Goal: Task Accomplishment & Management: Complete application form

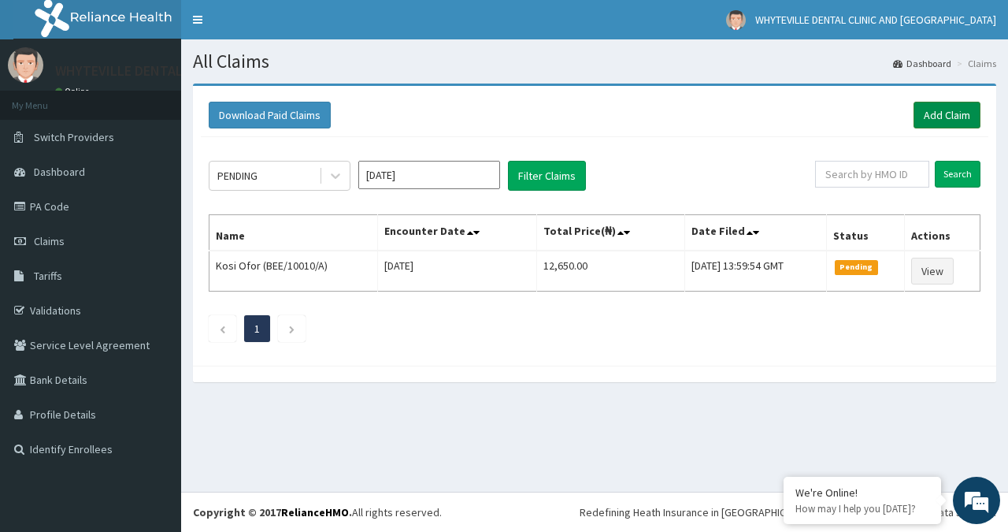
click at [945, 118] on link "Add Claim" at bounding box center [947, 115] width 67 height 27
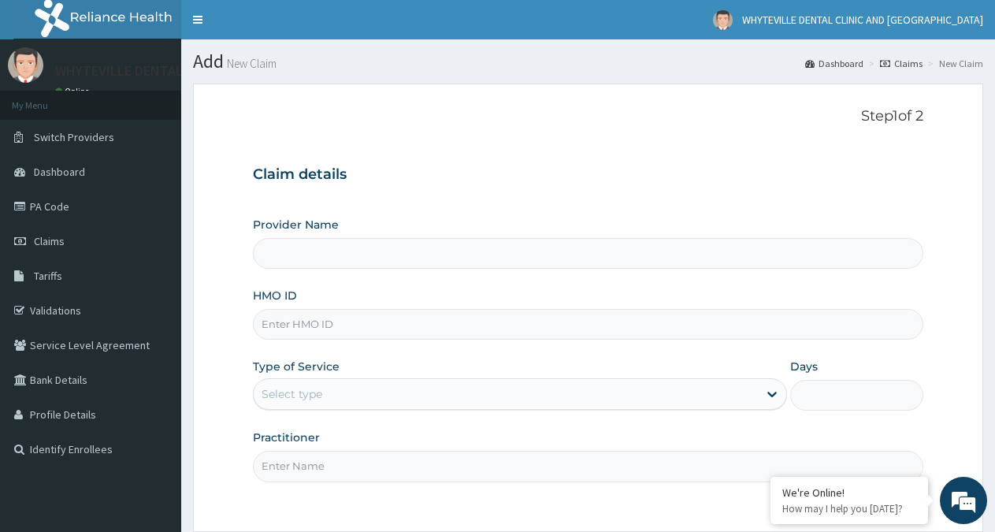
type input "WHYTEVILLE DENTAL CLINIC AND [GEOGRAPHIC_DATA]"
type input "RFC/10035/A"
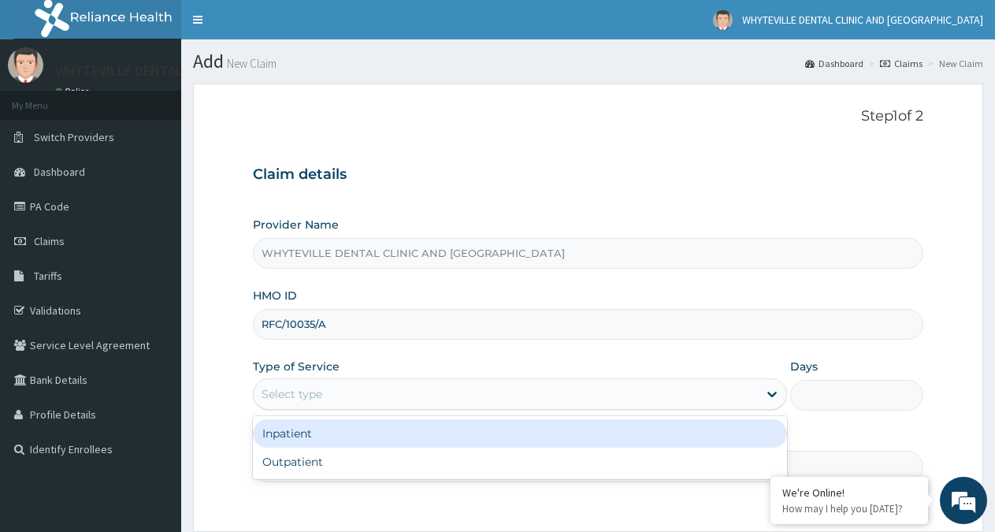
click at [362, 394] on div "Select type" at bounding box center [505, 393] width 503 height 25
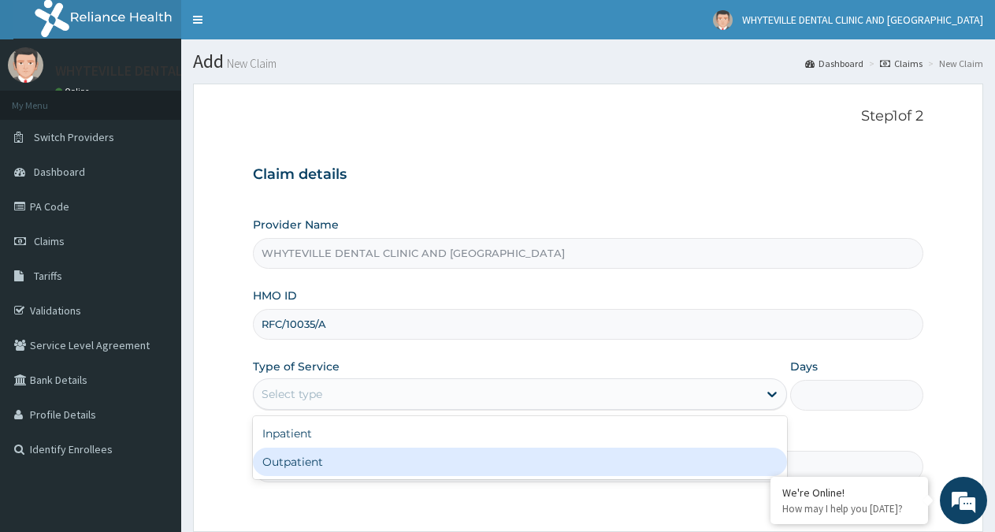
click at [336, 473] on div "Outpatient" at bounding box center [519, 461] width 533 height 28
type input "1"
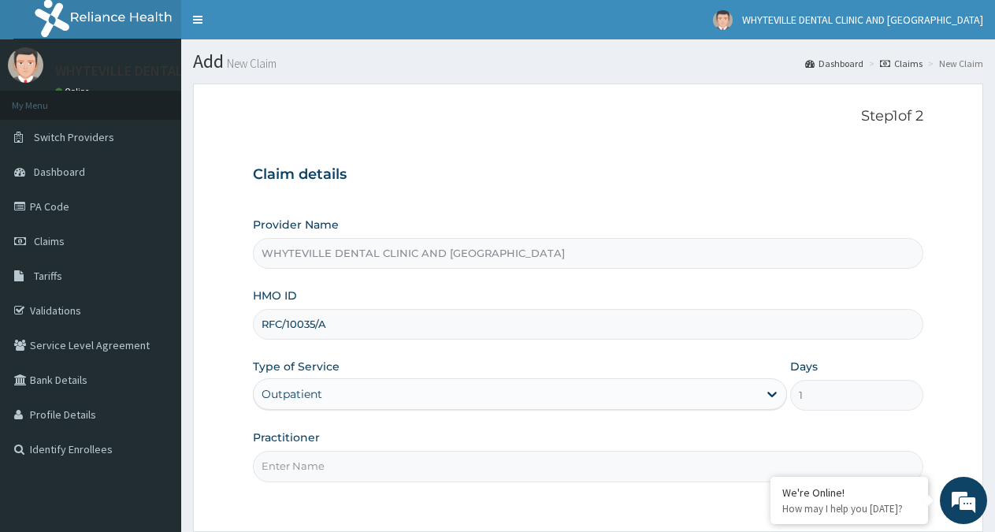
click at [335, 471] on input "Practitioner" at bounding box center [588, 466] width 670 height 31
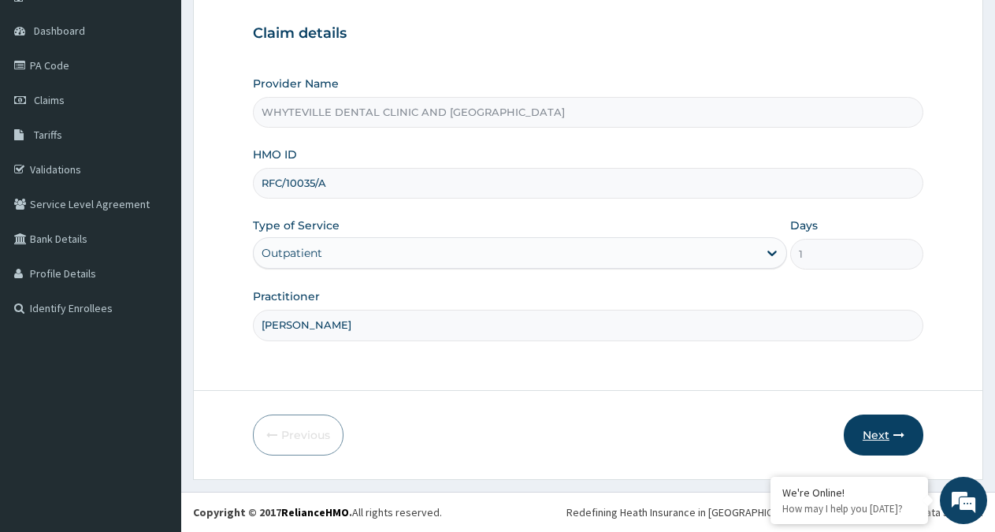
type input "OJO WILSON"
click at [866, 439] on button "Next" at bounding box center [884, 434] width 80 height 41
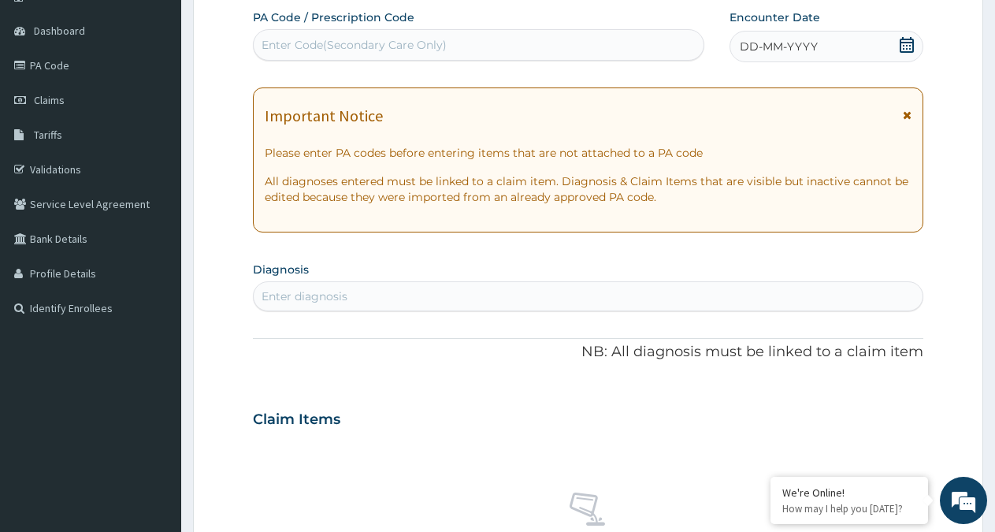
click at [352, 43] on div "Enter Code(Secondary Care Only)" at bounding box center [353, 45] width 185 height 16
type input "PA/32B76D"
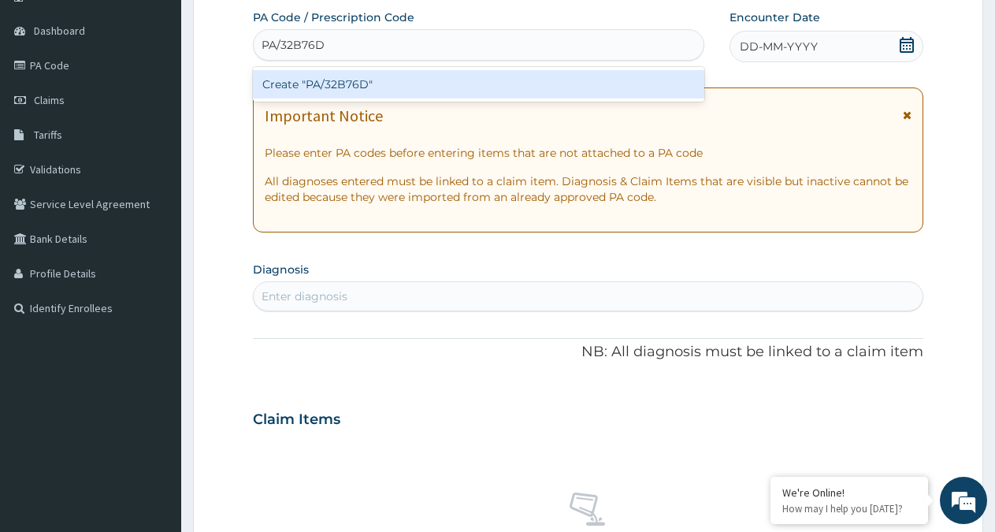
click at [482, 77] on div "Create "PA/32B76D"" at bounding box center [478, 84] width 451 height 28
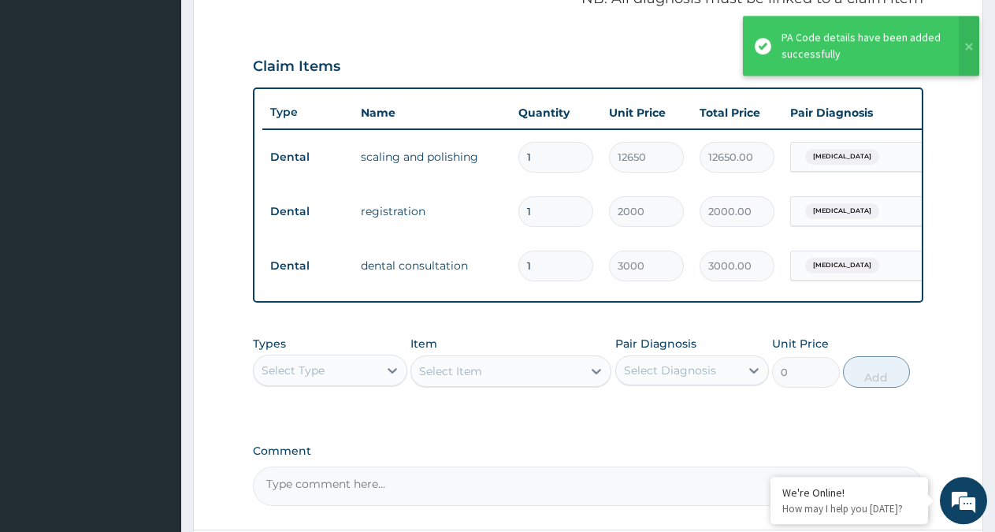
scroll to position [651, 0]
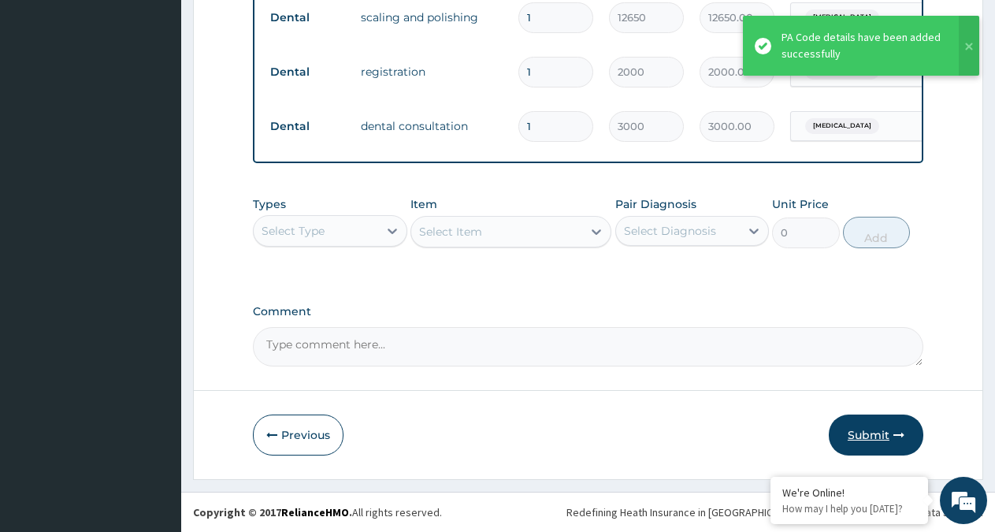
click at [866, 430] on button "Submit" at bounding box center [876, 434] width 95 height 41
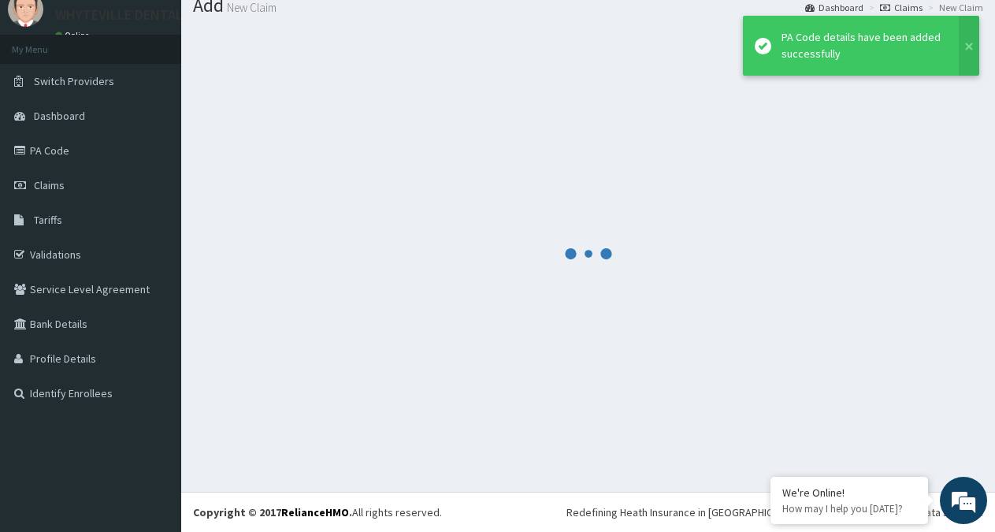
scroll to position [56, 0]
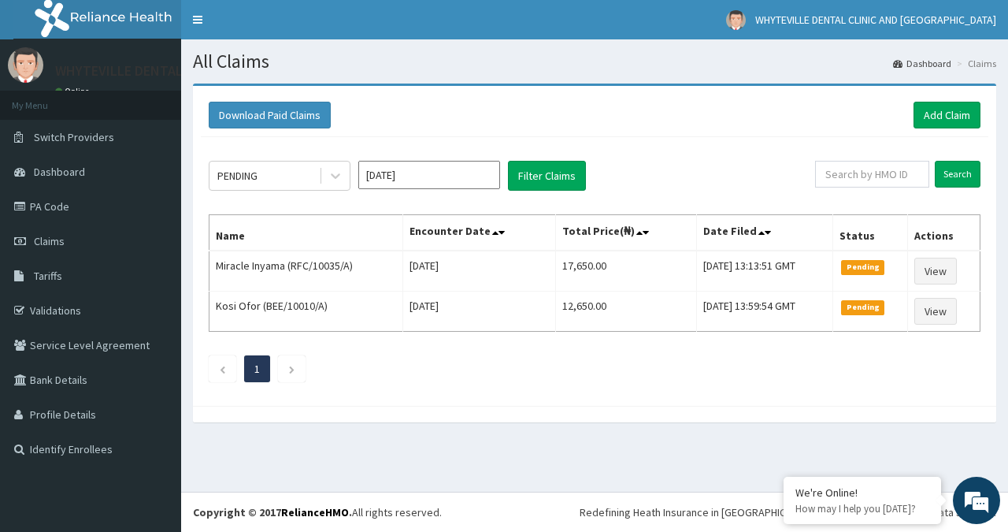
click at [948, 112] on link "Add Claim" at bounding box center [947, 115] width 67 height 27
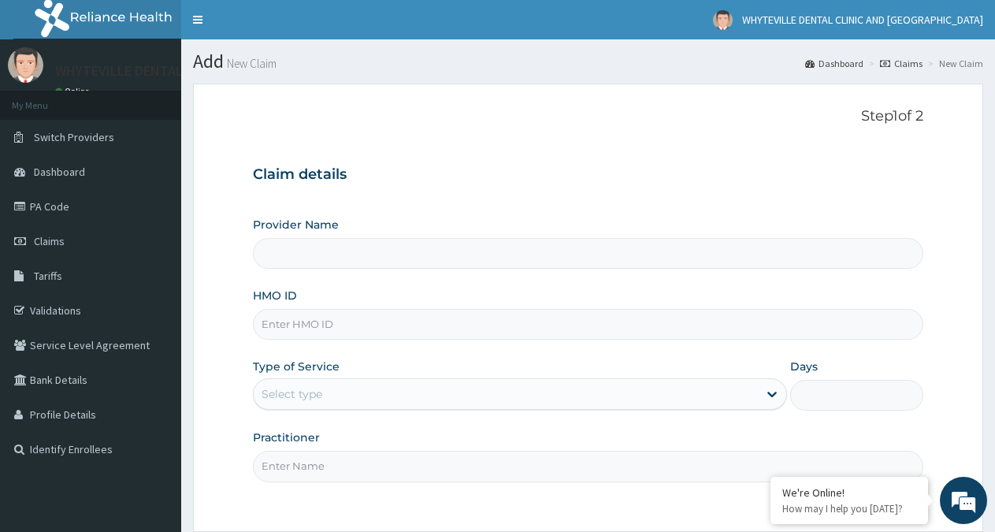
type input "WHYTEVILLE DENTAL CLINIC AND [GEOGRAPHIC_DATA]"
click at [409, 323] on input "HMO ID" at bounding box center [588, 324] width 670 height 31
type input "AOM/10033/E"
click at [286, 393] on div "Select type" at bounding box center [291, 394] width 61 height 16
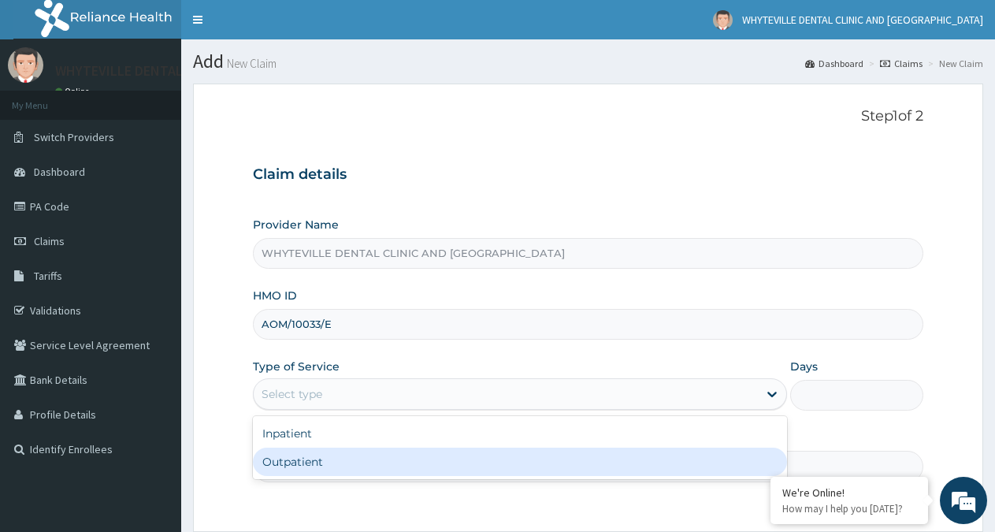
click at [273, 469] on div "Outpatient" at bounding box center [519, 461] width 533 height 28
type input "1"
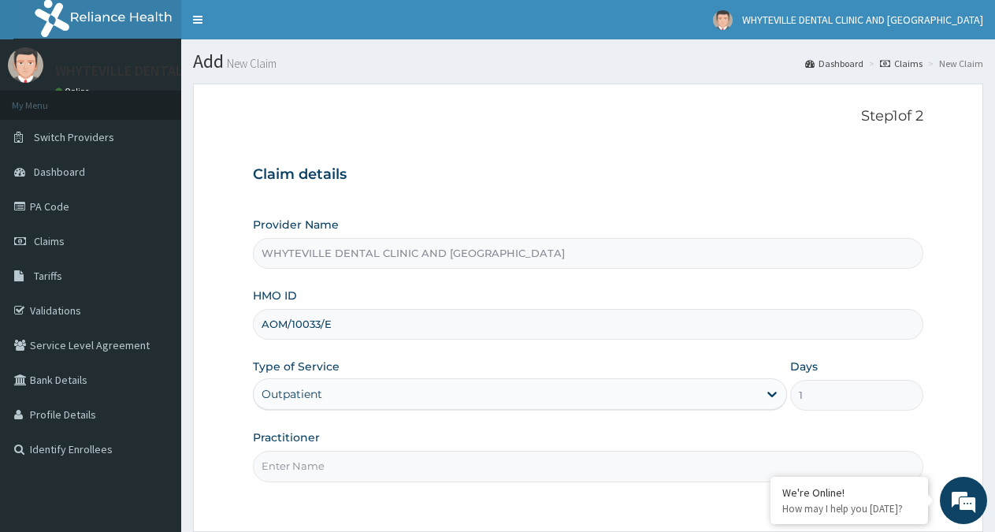
click at [285, 462] on input "Practitioner" at bounding box center [588, 466] width 670 height 31
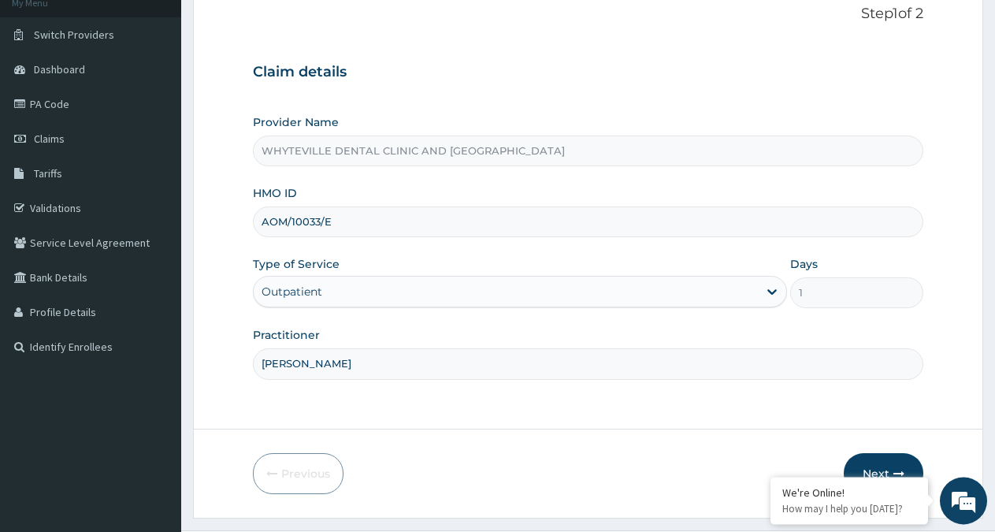
scroll to position [141, 0]
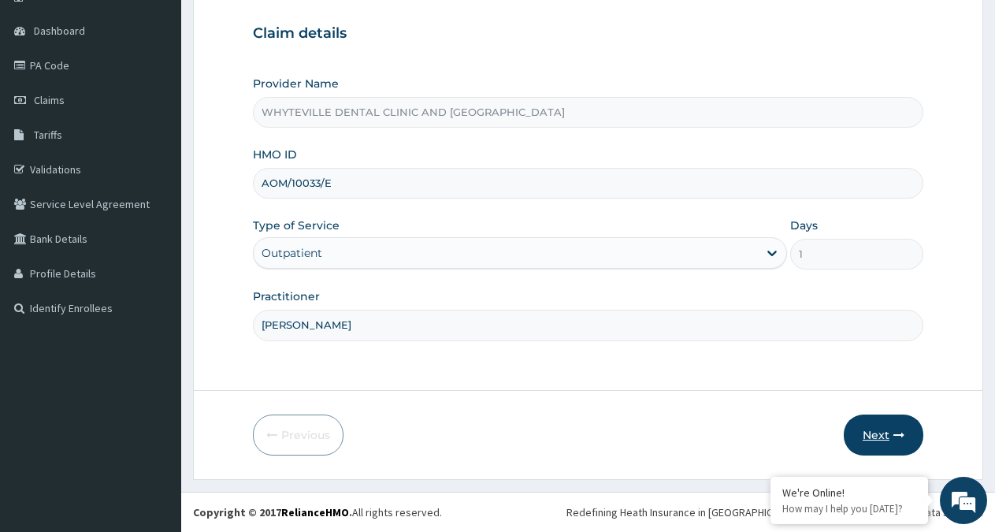
type input "[PERSON_NAME]"
click at [876, 436] on button "Next" at bounding box center [884, 434] width 80 height 41
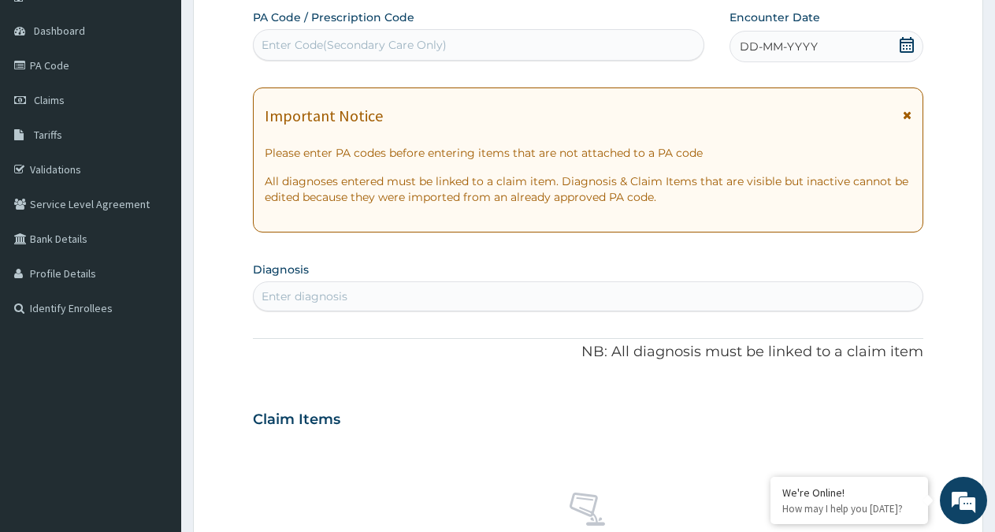
click at [289, 36] on div "Enter Code(Secondary Care Only)" at bounding box center [479, 44] width 450 height 25
type input "PA/CB8823"
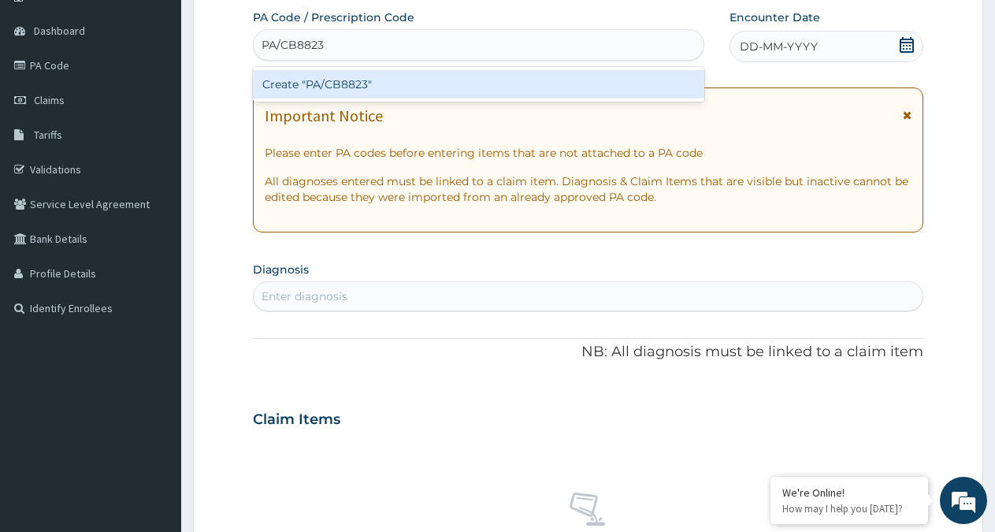
click at [356, 79] on div "Create "PA/CB8823"" at bounding box center [478, 84] width 451 height 28
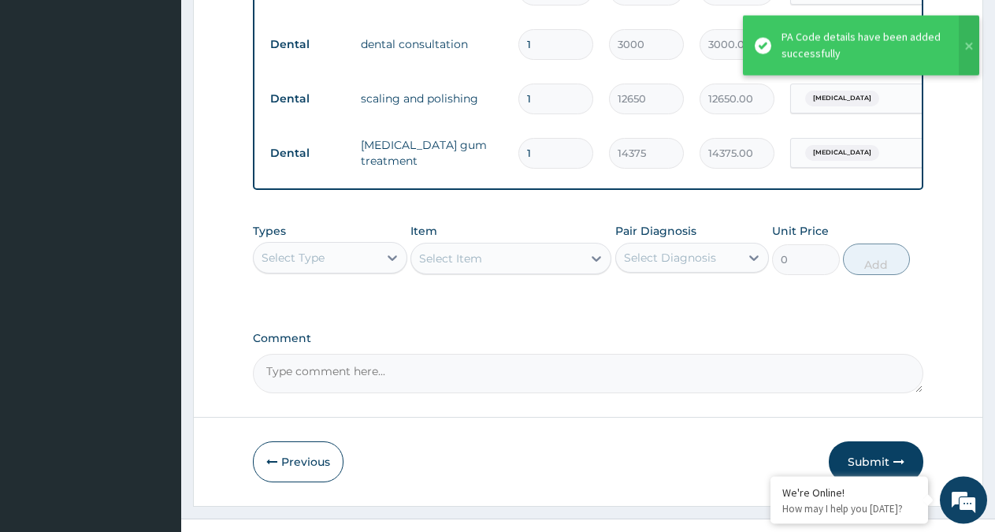
scroll to position [706, 0]
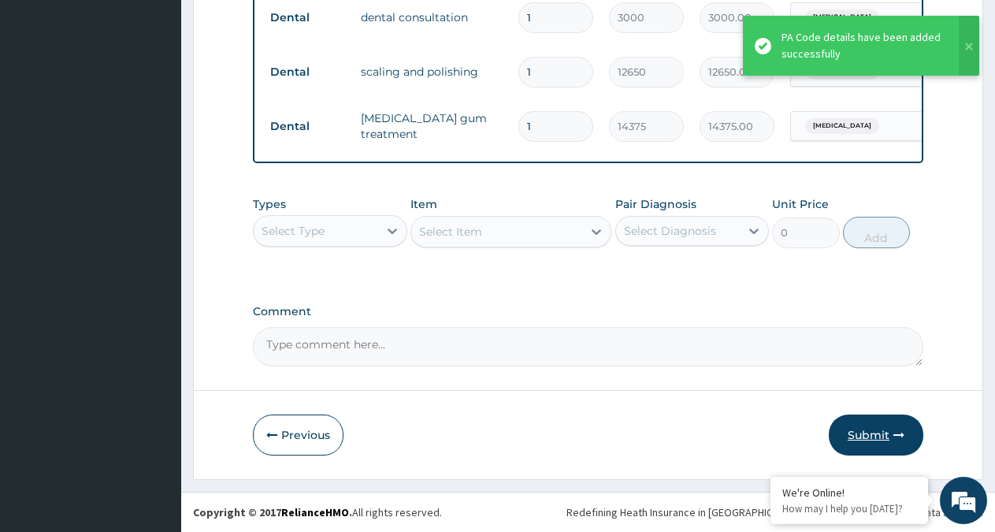
click at [856, 424] on button "Submit" at bounding box center [876, 434] width 95 height 41
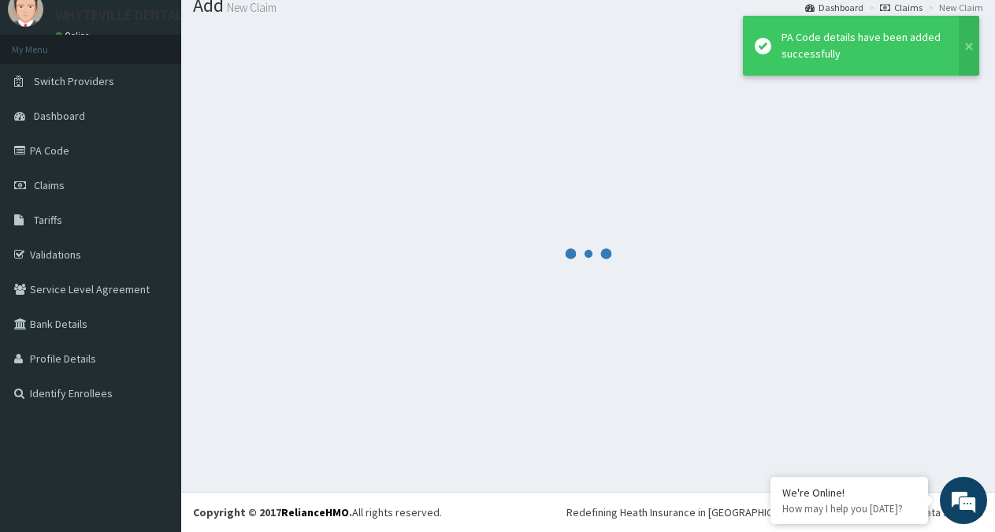
scroll to position [56, 0]
